Goal: Go to known website: Access a specific website the user already knows

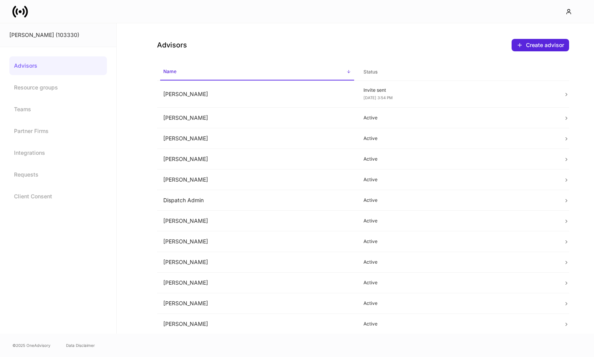
scroll to position [0, 0]
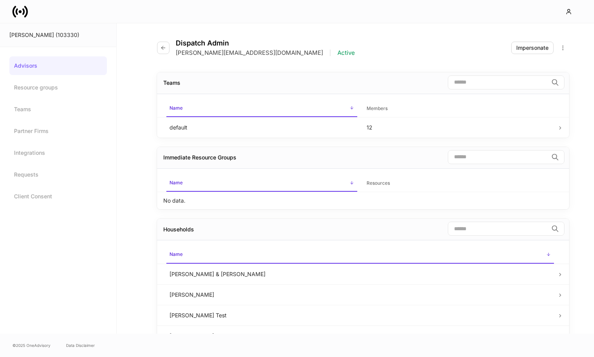
drag, startPoint x: 0, startPoint y: 0, endPoint x: 490, endPoint y: 17, distance: 490.4
click at [495, 18] on div at bounding box center [297, 11] width 594 height 23
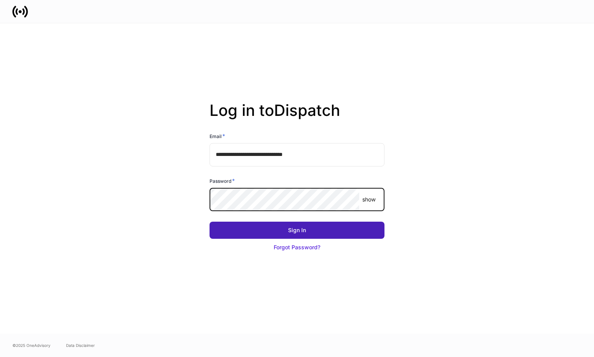
click at [271, 222] on button "Sign In" at bounding box center [296, 230] width 175 height 17
